Goal: Find specific page/section: Find specific page/section

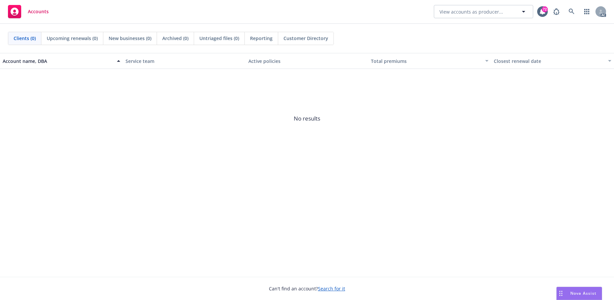
drag, startPoint x: 42, startPoint y: 115, endPoint x: 94, endPoint y: 69, distance: 69.6
click at [42, 115] on span "No results" at bounding box center [307, 118] width 614 height 99
click at [569, 13] on icon at bounding box center [572, 12] width 6 height 6
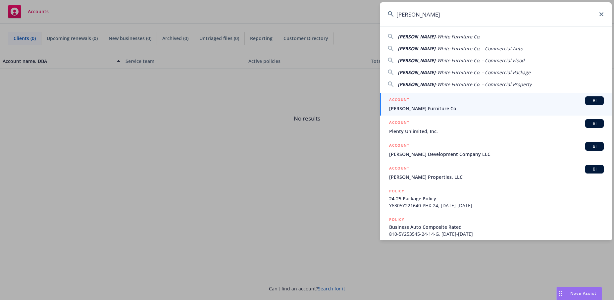
type input "[PERSON_NAME]"
click at [441, 108] on span "[PERSON_NAME] Furniture Co." at bounding box center [496, 108] width 215 height 7
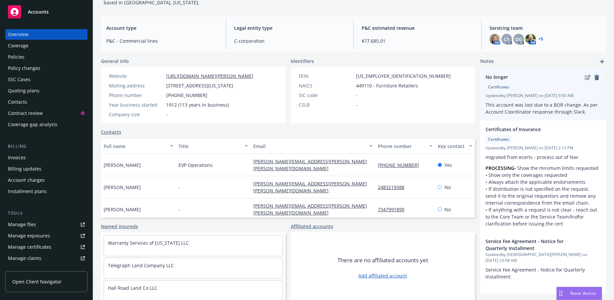
scroll to position [49, 0]
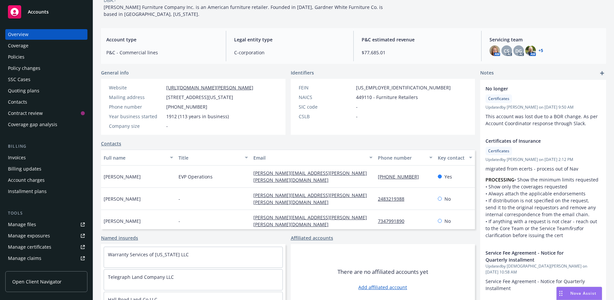
click at [36, 62] on div "Policies" at bounding box center [46, 57] width 77 height 11
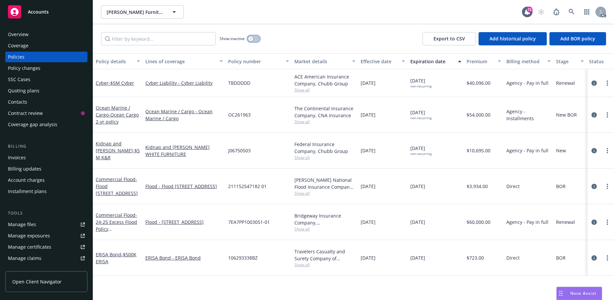
click at [256, 42] on button "button" at bounding box center [253, 38] width 13 height 7
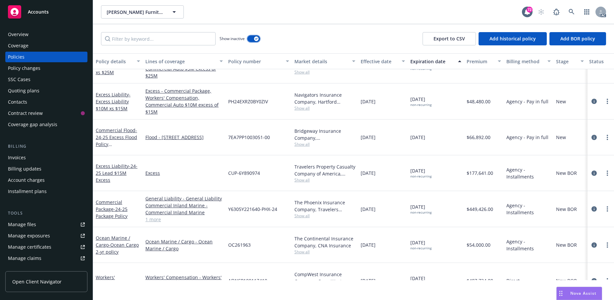
scroll to position [397, 0]
